Goal: Information Seeking & Learning: Find specific page/section

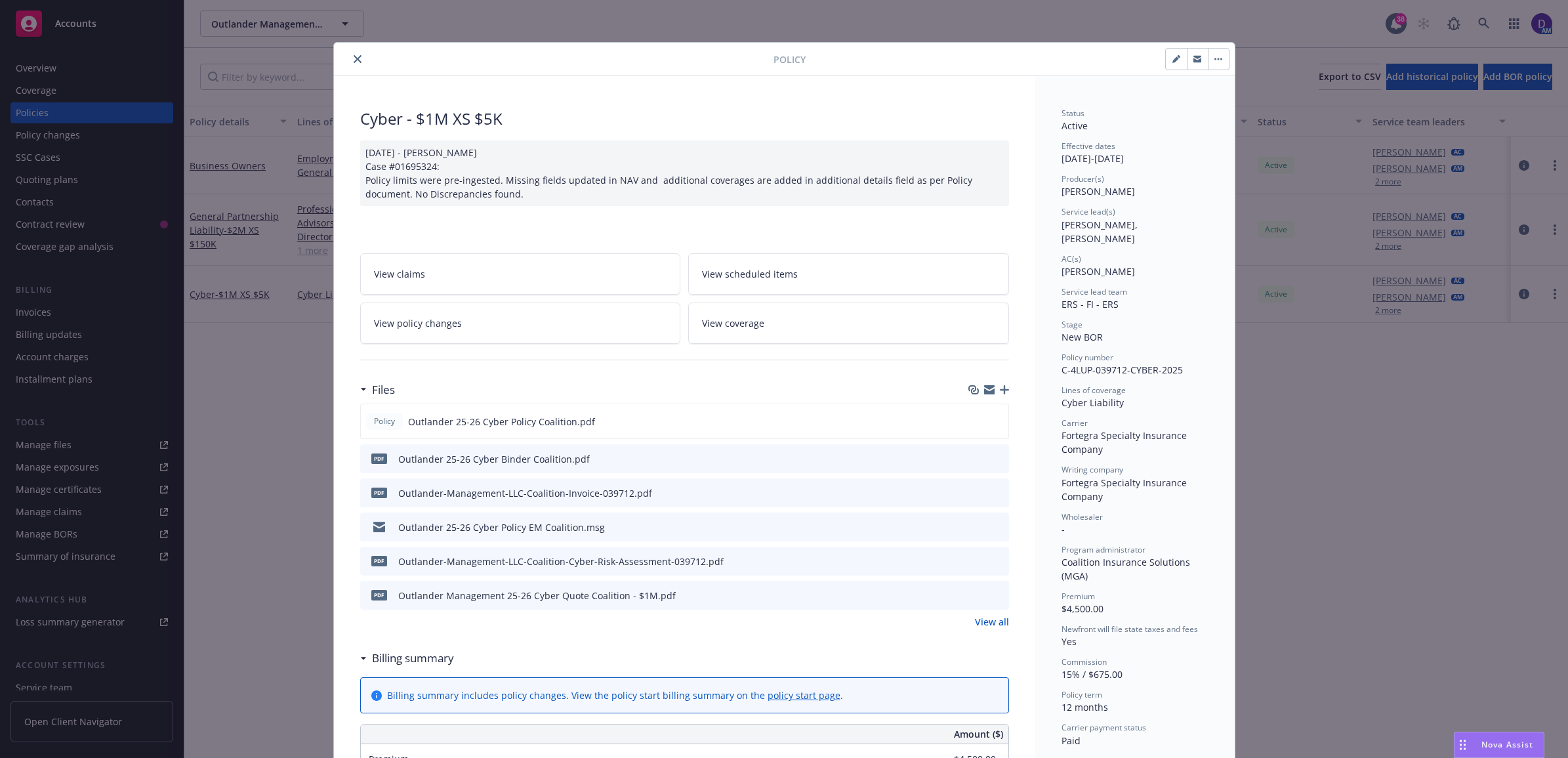
click at [349, 54] on button "close" at bounding box center [357, 59] width 16 height 16
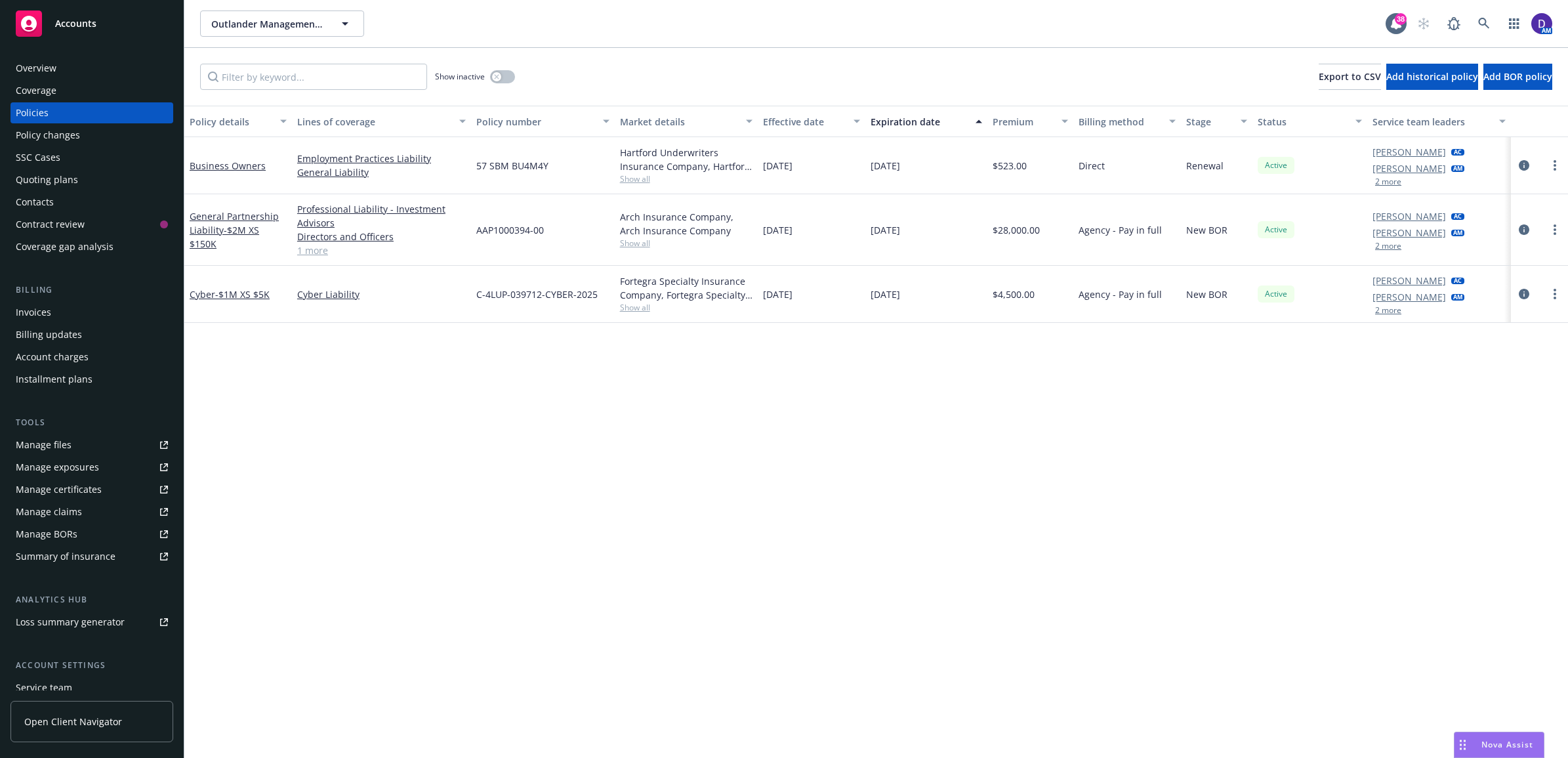
click at [1214, 17] on div "AM" at bounding box center [1481, 23] width 141 height 26
click at [1214, 24] on link at bounding box center [1484, 23] width 26 height 26
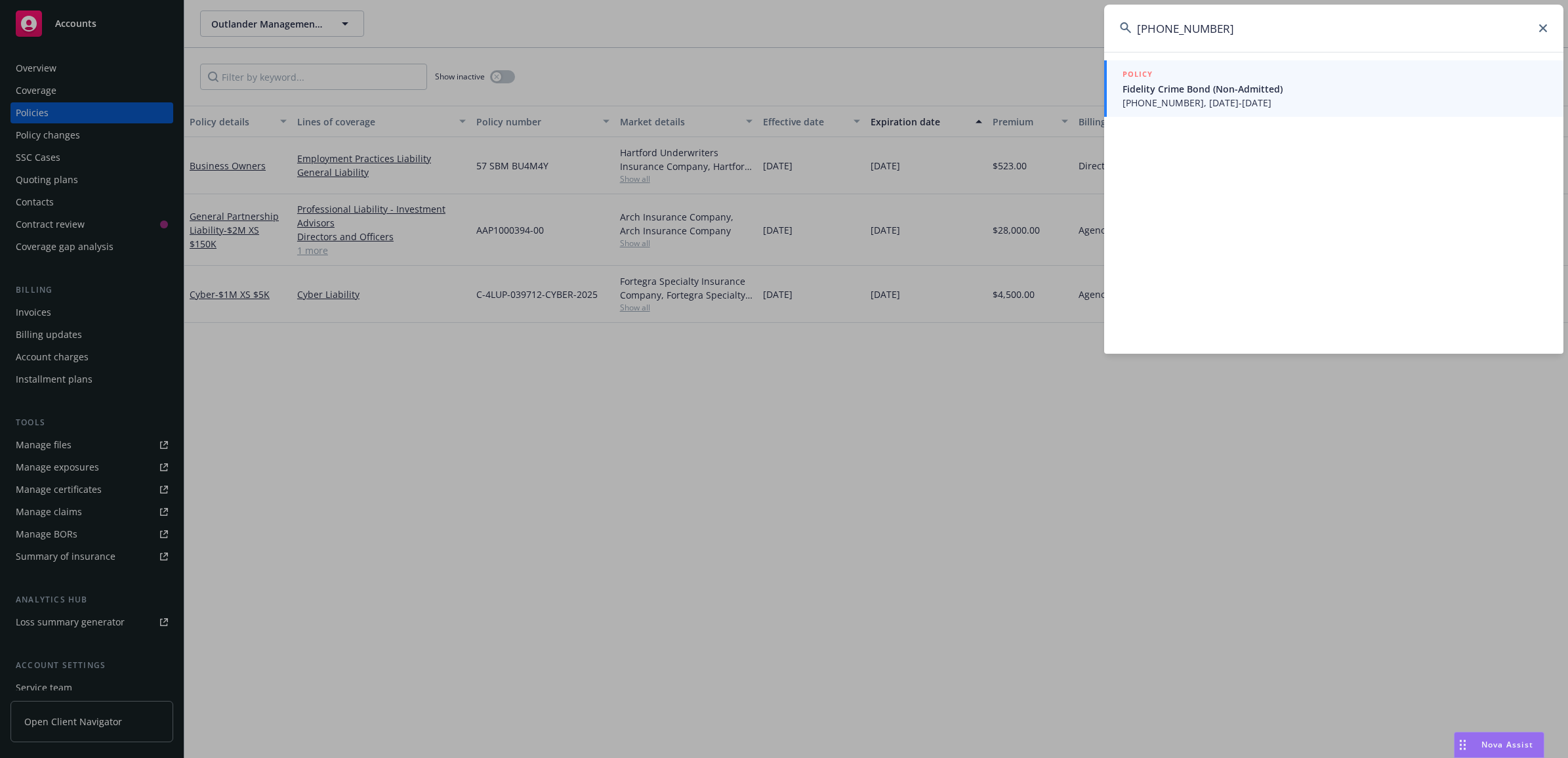
type input "[PHONE_NUMBER]"
click at [1178, 104] on span "[PHONE_NUMBER], [DATE]-[DATE]" at bounding box center [1334, 103] width 425 height 14
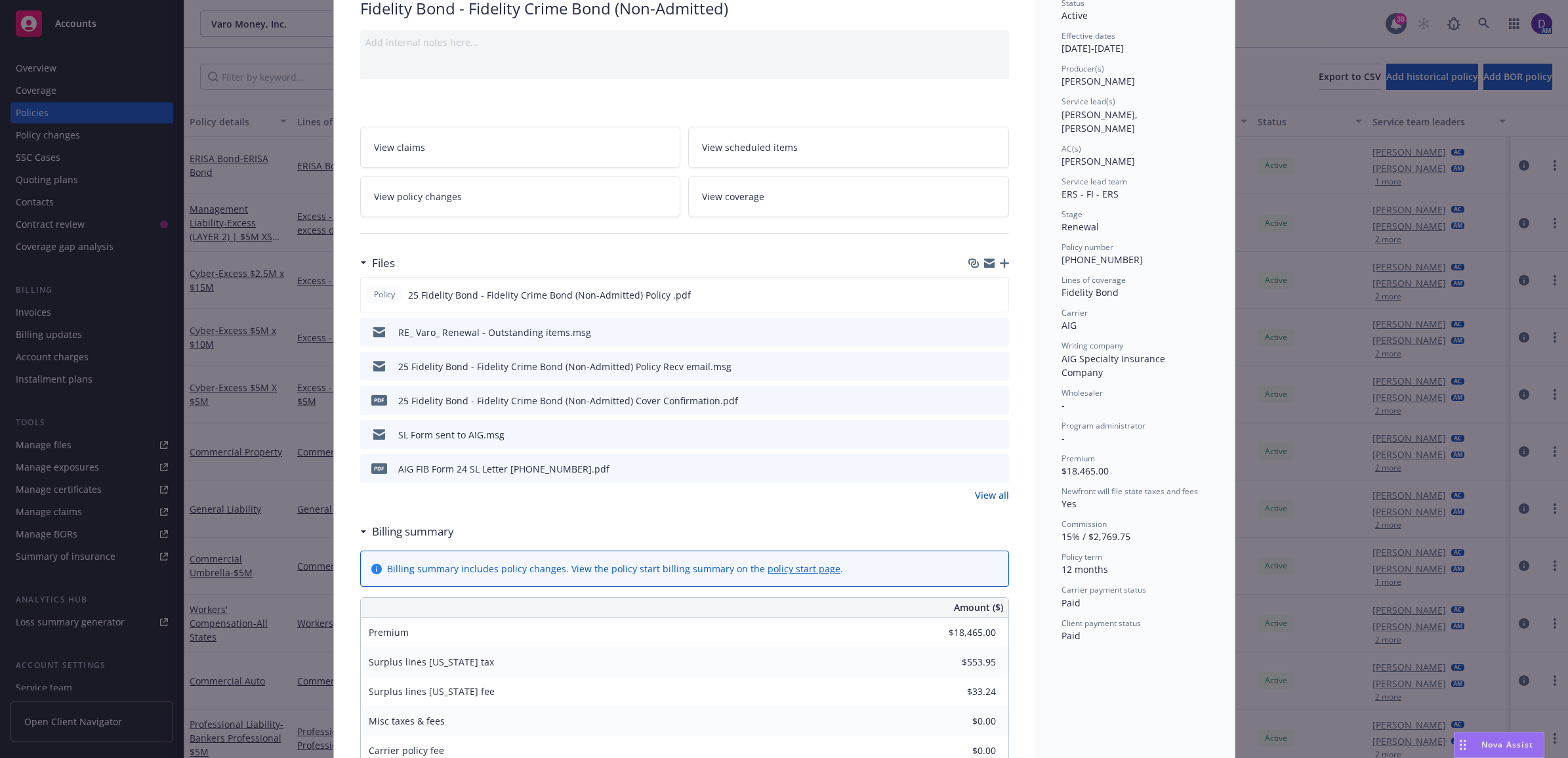
scroll to position [82, 0]
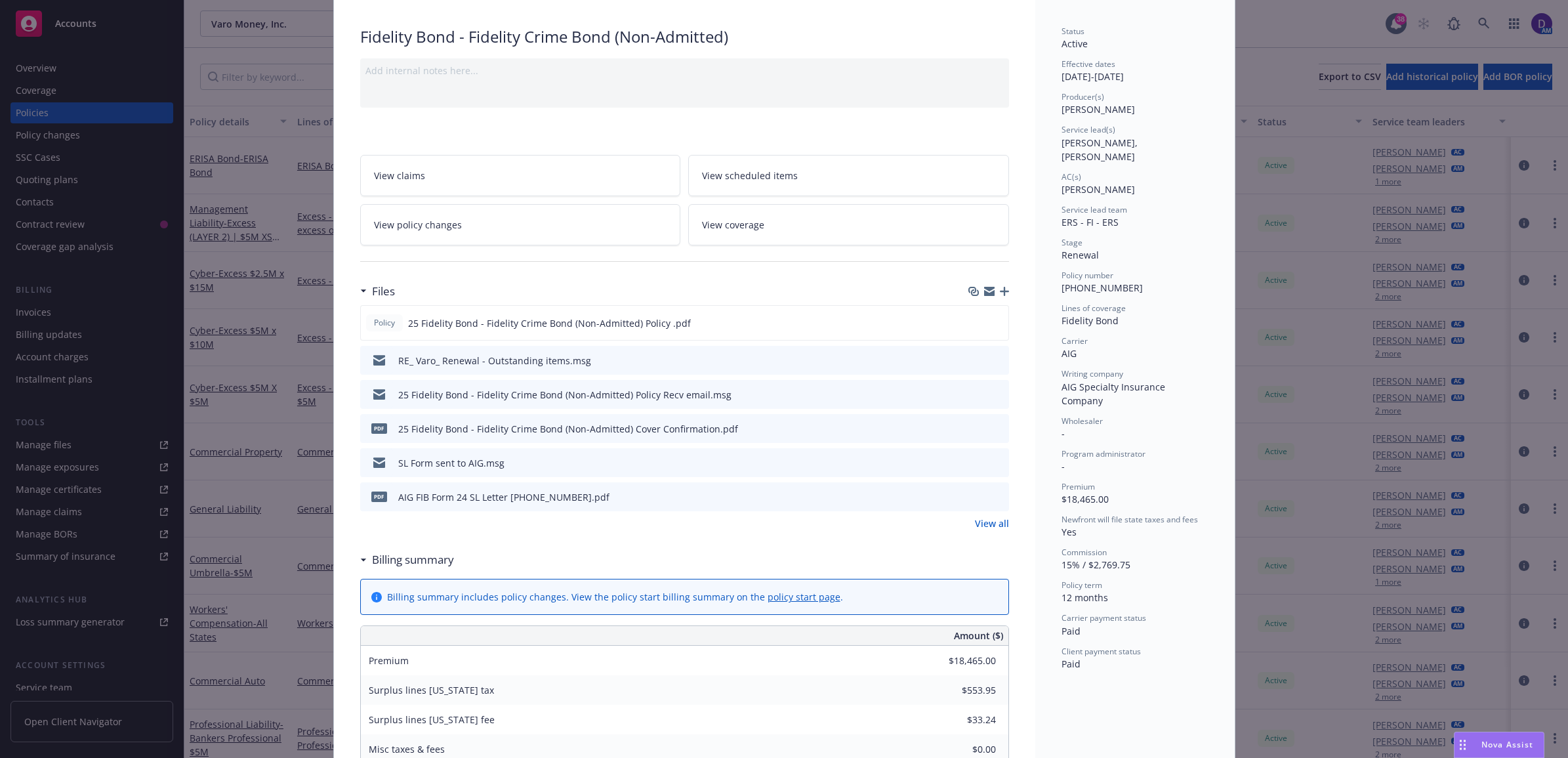
click at [990, 360] on icon "preview file" at bounding box center [996, 359] width 12 height 9
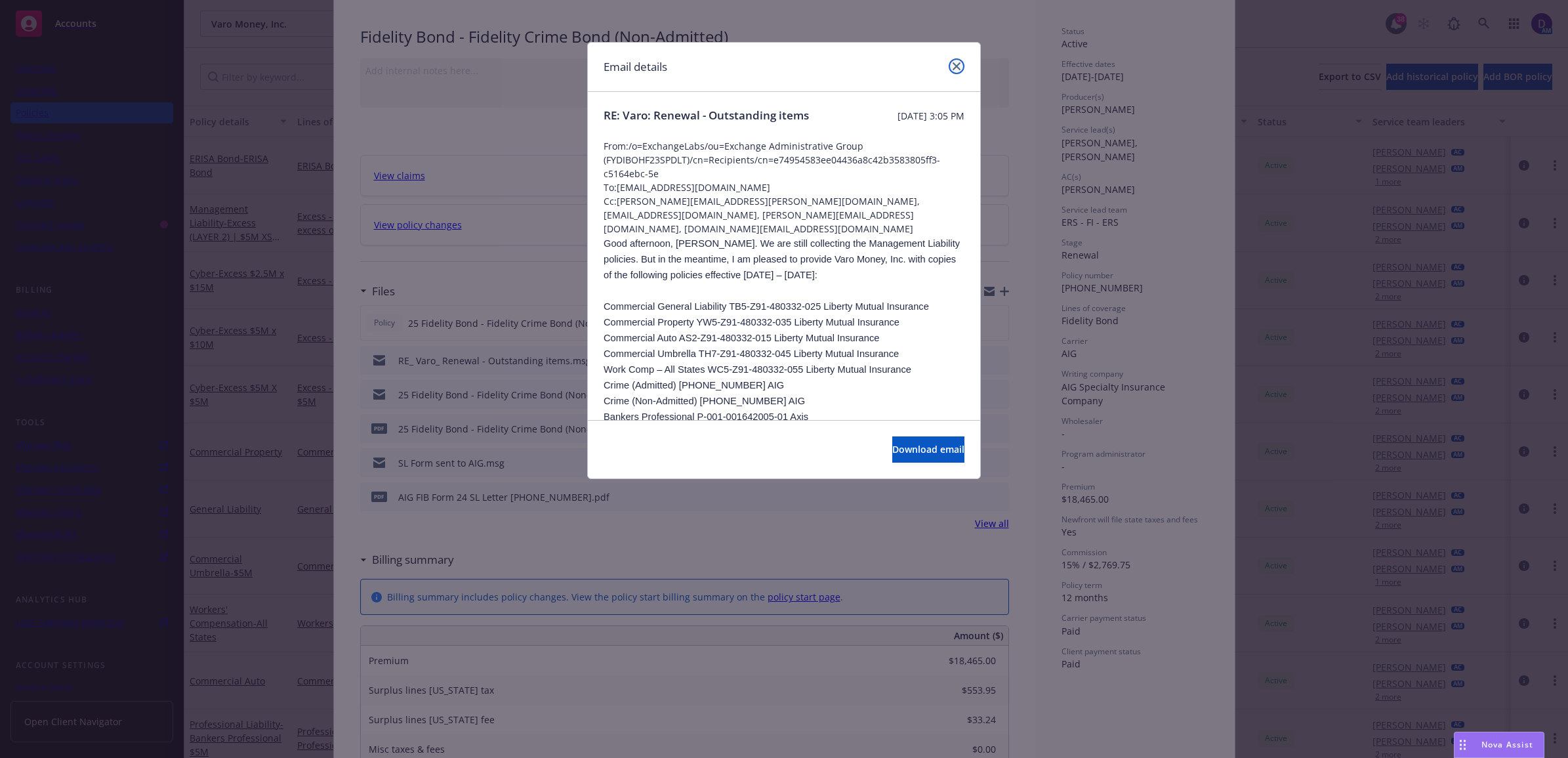
click at [952, 73] on link "close" at bounding box center [956, 66] width 16 height 16
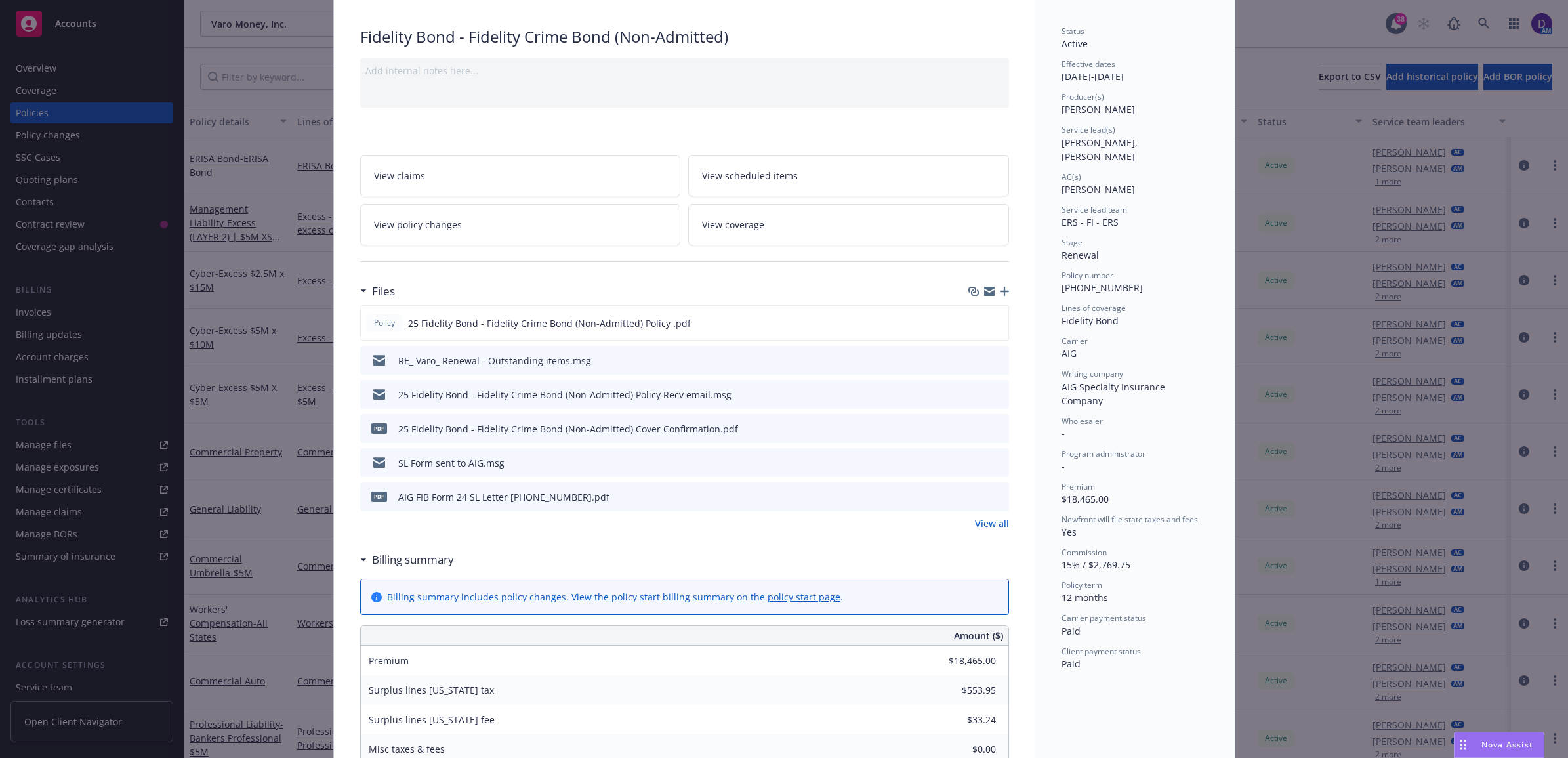
click at [985, 529] on link "View all" at bounding box center [992, 523] width 34 height 14
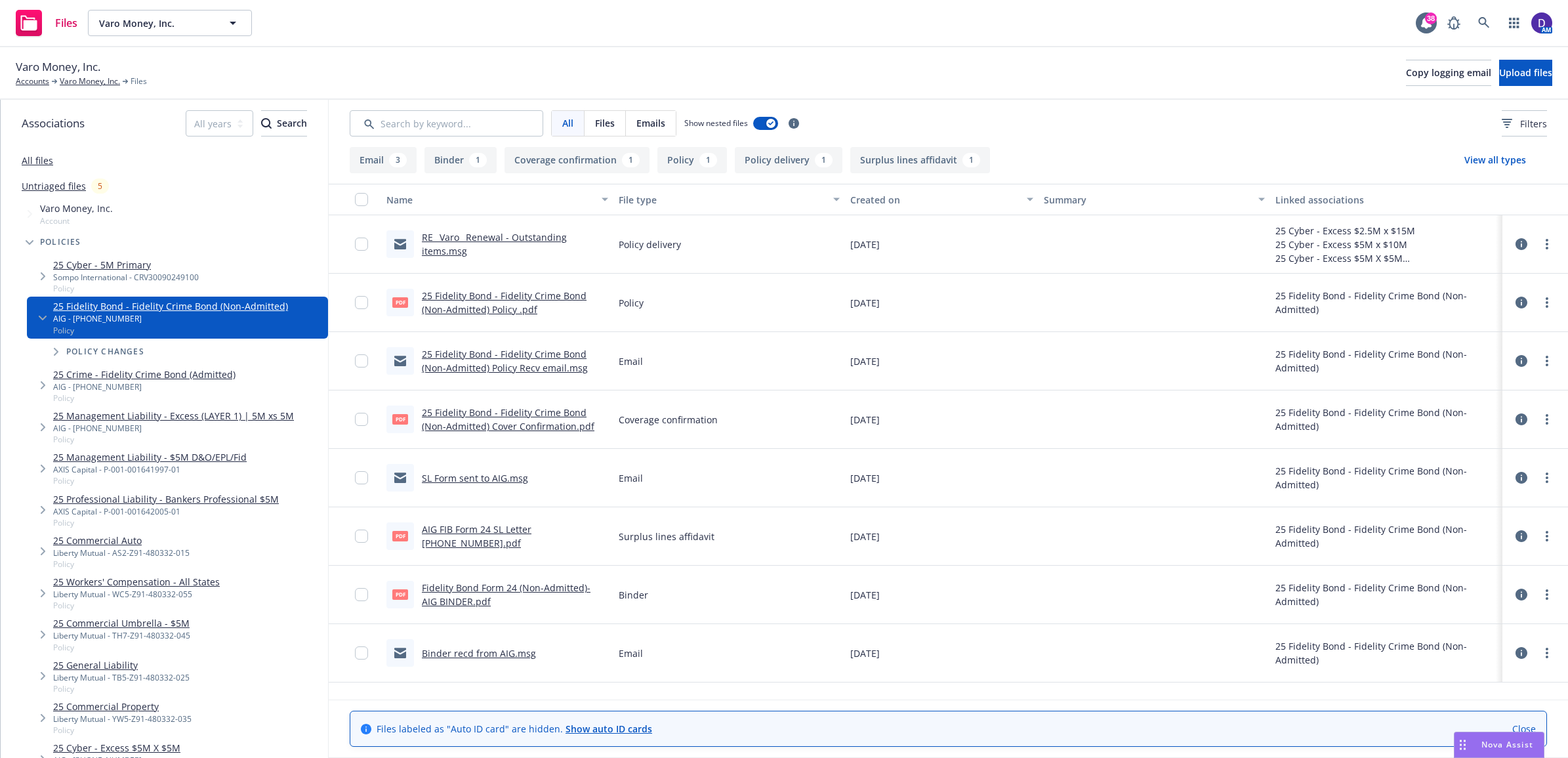
click at [460, 660] on div "Binder recd from AIG.msg" at bounding box center [479, 654] width 114 height 14
click at [463, 651] on link "Binder recd from AIG.msg" at bounding box center [479, 653] width 114 height 12
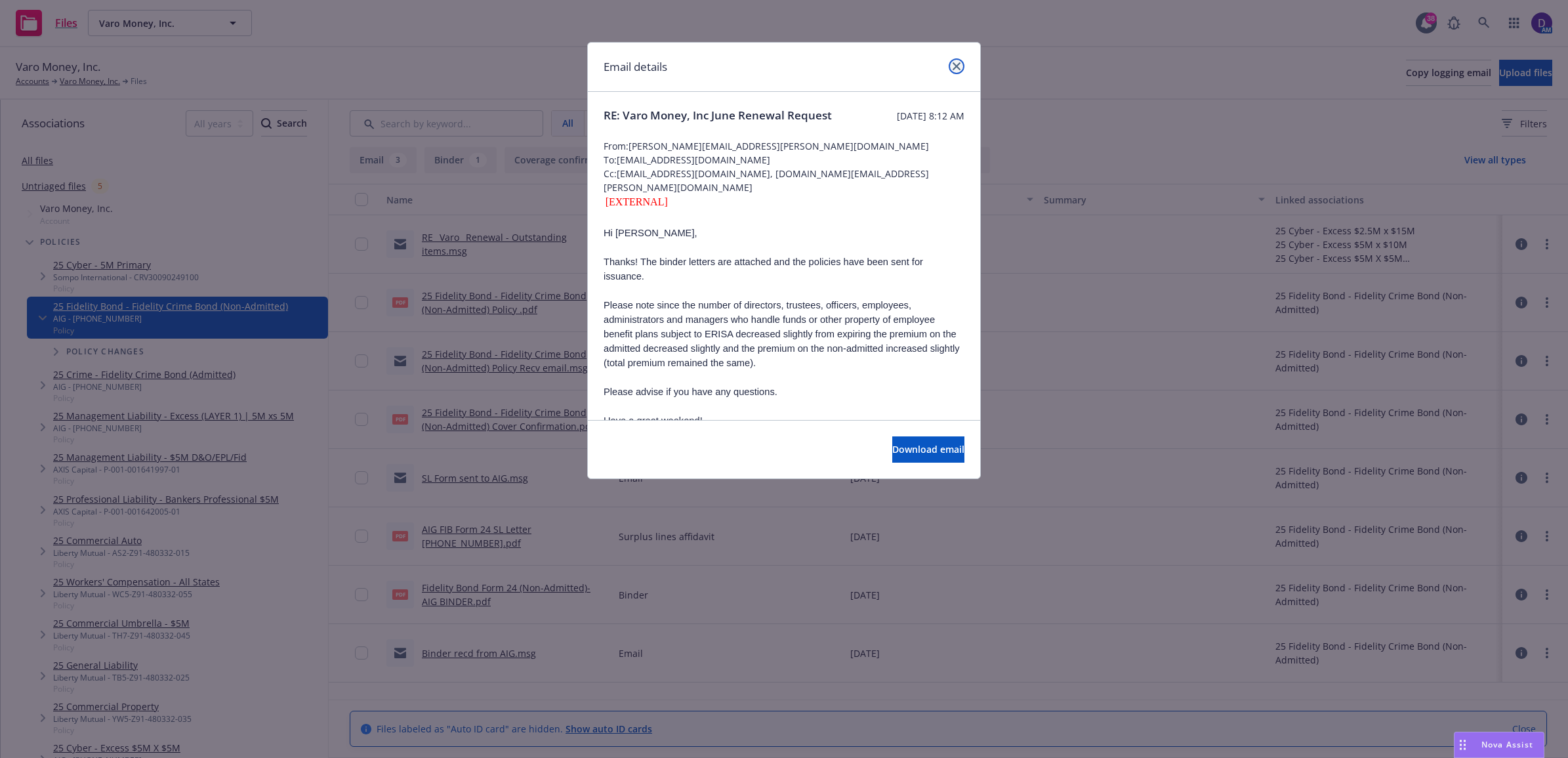
click at [956, 69] on icon "close" at bounding box center [956, 66] width 8 height 8
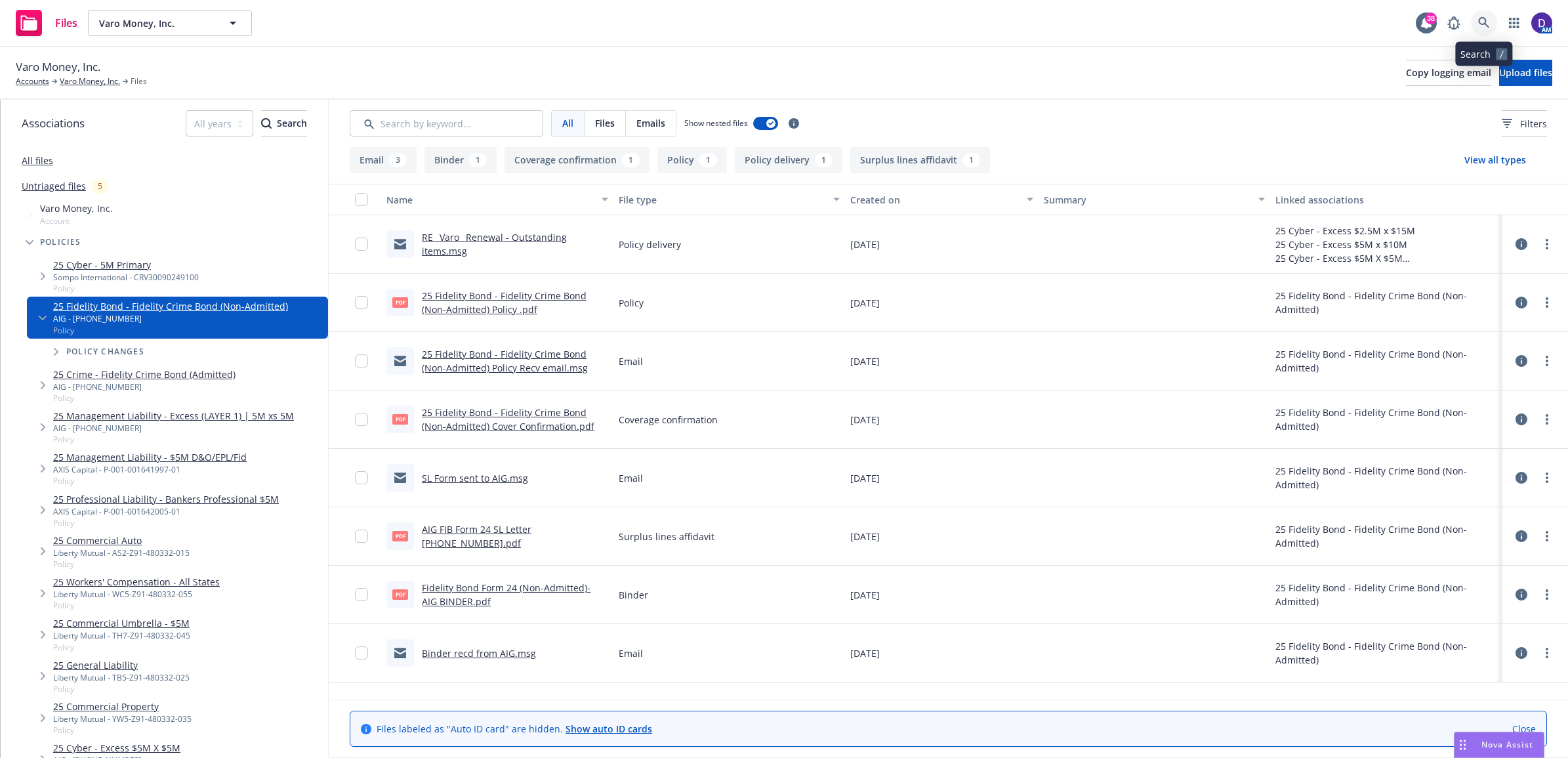
click at [1482, 27] on icon at bounding box center [1484, 23] width 12 height 12
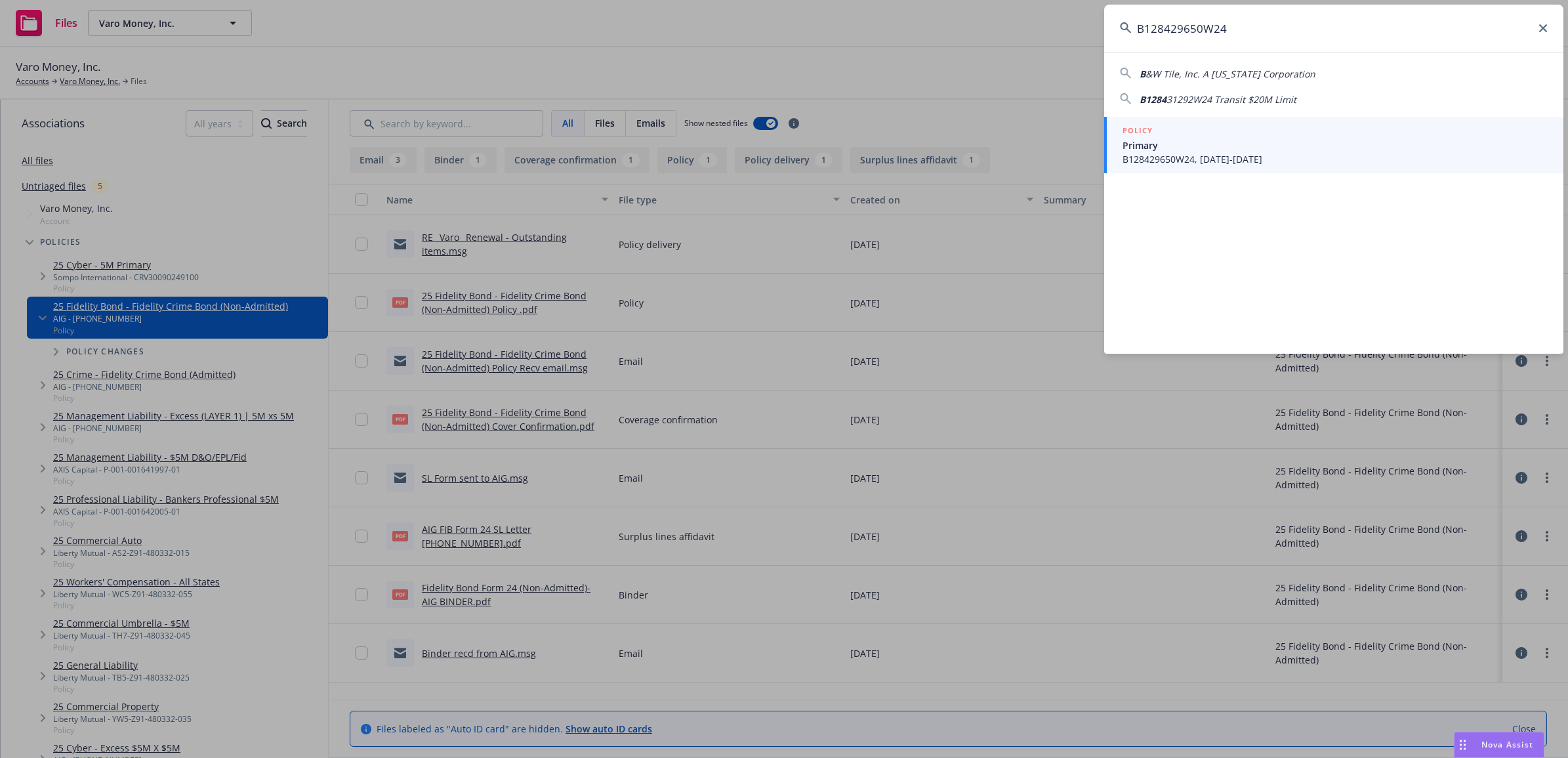
type input "B128429650W24"
click at [1202, 163] on span "B128429650W24, 10/01/2024-10/01/2025" at bounding box center [1334, 159] width 425 height 14
